Goal: Find contact information: Find contact information

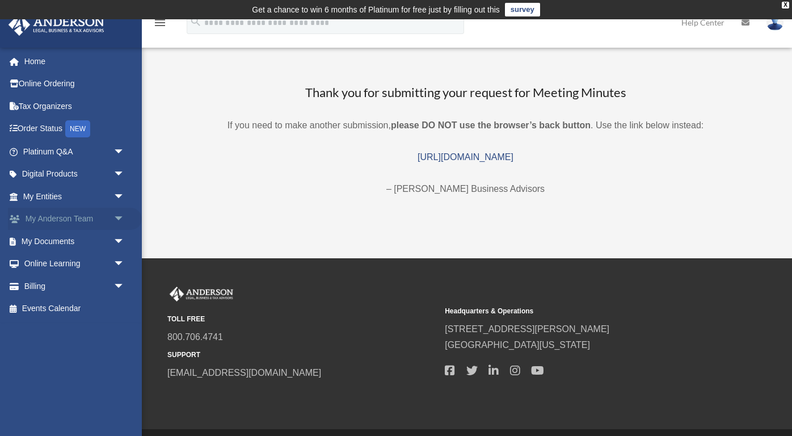
click at [113, 224] on span "arrow_drop_down" at bounding box center [124, 219] width 23 height 23
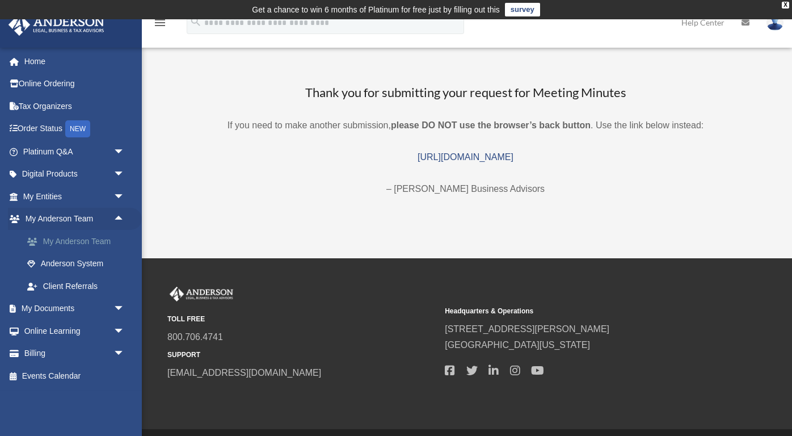
click at [99, 239] on link "My Anderson Team" at bounding box center [79, 241] width 126 height 23
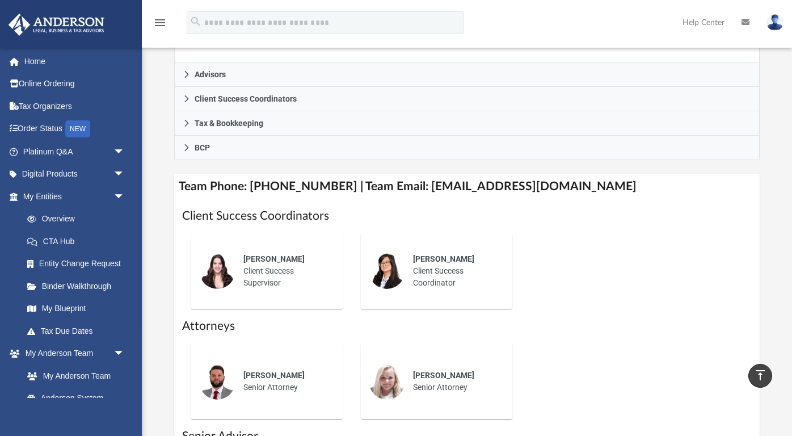
scroll to position [335, 0]
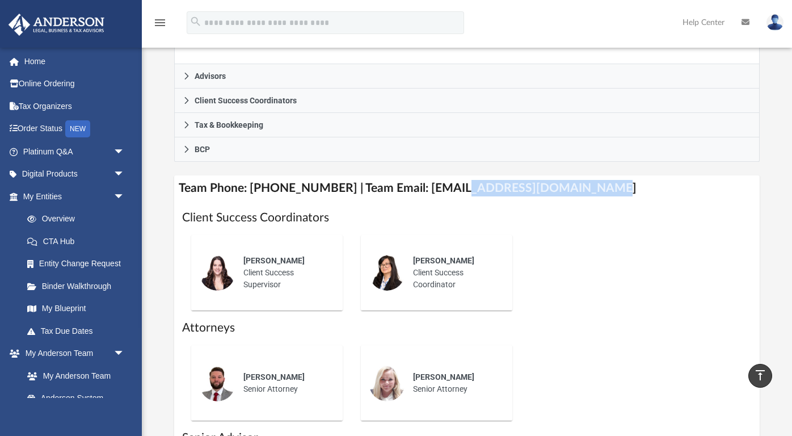
drag, startPoint x: 582, startPoint y: 203, endPoint x: 449, endPoint y: 199, distance: 132.8
click at [449, 199] on h4 "Team Phone: [PHONE_NUMBER] | Team Email: [EMAIL_ADDRESS][DOMAIN_NAME]" at bounding box center [466, 188] width 585 height 26
copy h4 "@[DOMAIN_NAME]"
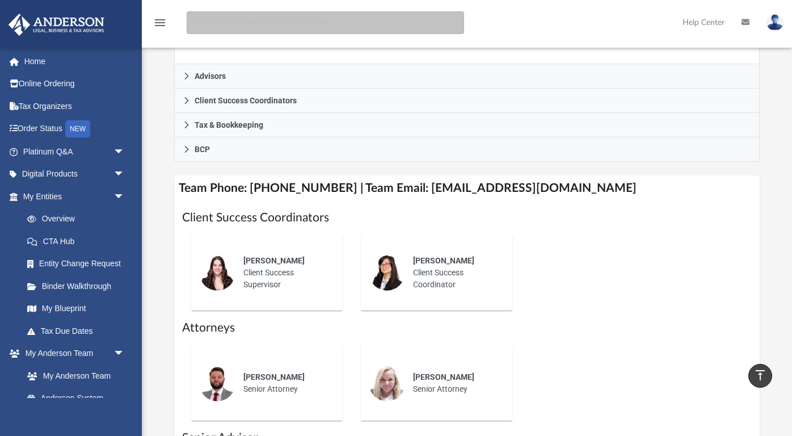
click at [306, 31] on input "search" at bounding box center [325, 22] width 277 height 23
type input "*******"
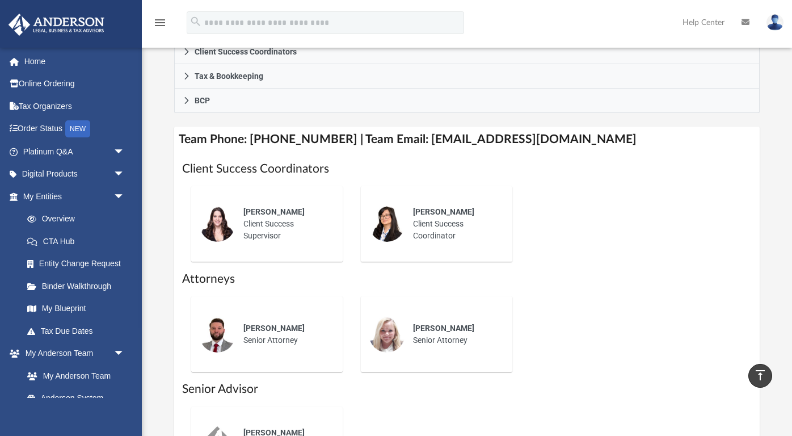
scroll to position [385, 0]
